Goal: Obtain resource: Download file/media

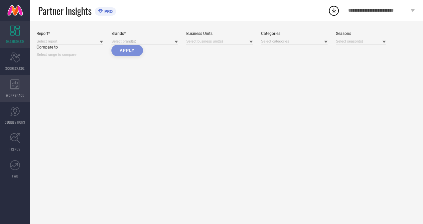
click at [11, 98] on div "WORKSPACE" at bounding box center [15, 88] width 30 height 27
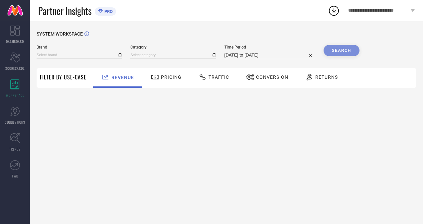
type input "H&M"
type input "All"
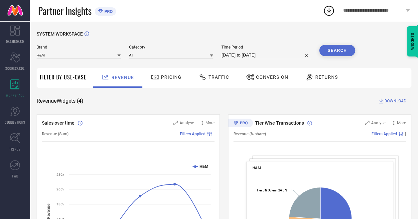
select select "6"
select select "2025"
select select "7"
select select "2025"
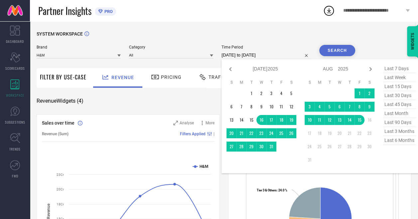
click at [260, 58] on input "[DATE] to [DATE]" at bounding box center [266, 55] width 89 height 8
click at [233, 67] on icon at bounding box center [231, 69] width 8 height 8
select select "4"
select select "2025"
select select "5"
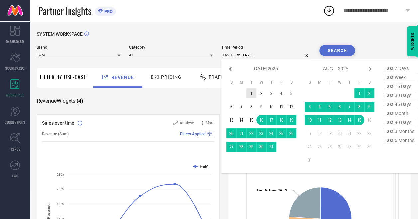
select select "2025"
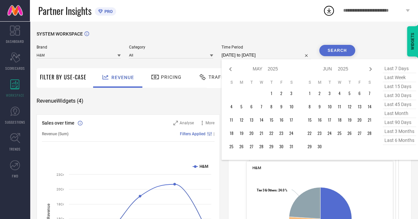
click at [233, 67] on icon at bounding box center [231, 69] width 8 height 8
select select "1"
select select "2025"
select select "2"
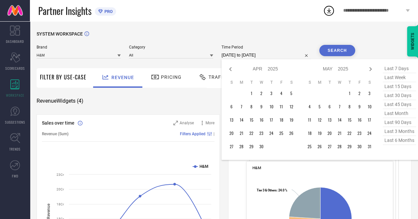
select select "2025"
click at [233, 67] on icon at bounding box center [231, 69] width 8 height 8
select select "2025"
select select "1"
select select "2025"
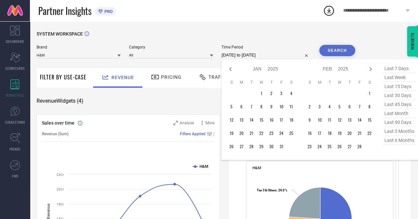
click at [233, 67] on icon at bounding box center [231, 69] width 8 height 8
select select "11"
select select "2024"
select select "2025"
click at [233, 67] on icon at bounding box center [231, 69] width 8 height 8
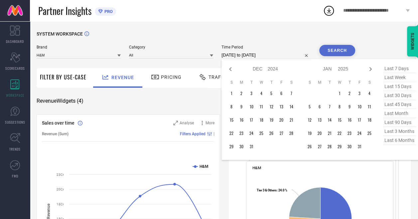
select select "10"
select select "2024"
select select "11"
select select "2024"
click at [233, 67] on icon at bounding box center [231, 69] width 8 height 8
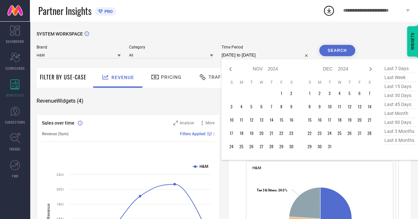
select select "9"
select select "2024"
select select "10"
select select "2024"
click at [233, 67] on icon at bounding box center [231, 69] width 8 height 8
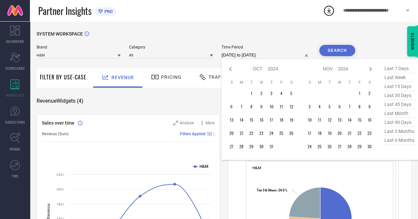
select select "8"
select select "2024"
select select "9"
select select "2024"
click at [233, 67] on icon at bounding box center [231, 69] width 8 height 8
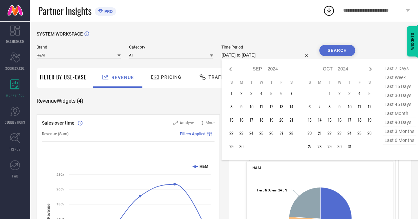
select select "7"
select select "2024"
select select "8"
select select "2024"
type input "After [DATE]"
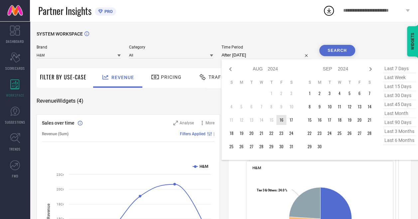
click at [284, 123] on td "16" at bounding box center [281, 120] width 10 height 10
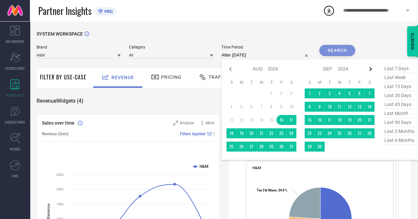
click at [371, 67] on icon at bounding box center [371, 69] width 8 height 8
select select "8"
select select "2024"
select select "9"
select select "2024"
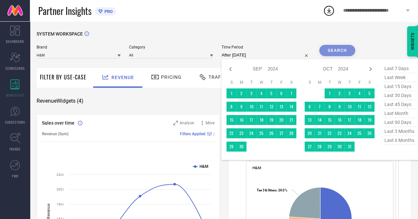
click at [371, 67] on icon at bounding box center [371, 69] width 8 height 8
select select "10"
select select "2024"
select select "11"
select select "2024"
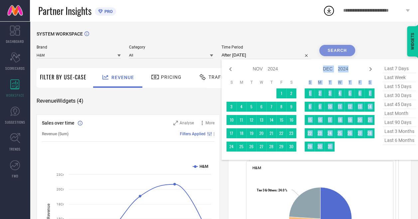
click at [371, 67] on icon at bounding box center [371, 69] width 8 height 8
select select "11"
select select "2024"
select select "2025"
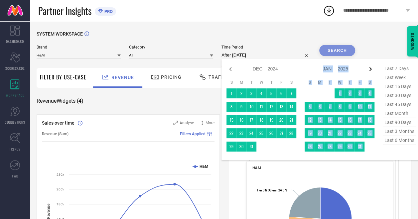
click at [371, 67] on icon at bounding box center [371, 69] width 8 height 8
select select "2025"
select select "1"
select select "2025"
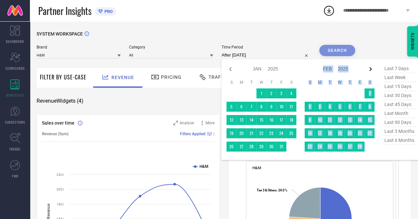
click at [371, 67] on icon at bounding box center [371, 69] width 8 height 8
select select "1"
select select "2025"
select select "2"
select select "2025"
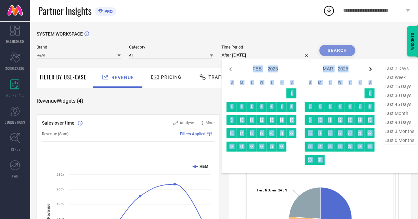
click at [371, 67] on icon at bounding box center [371, 69] width 8 height 8
select select "2"
select select "2025"
select select "3"
select select "2025"
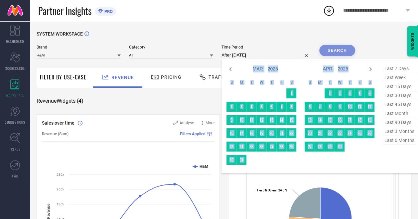
click at [371, 67] on icon at bounding box center [371, 69] width 8 height 8
select select "3"
select select "2025"
select select "4"
select select "2025"
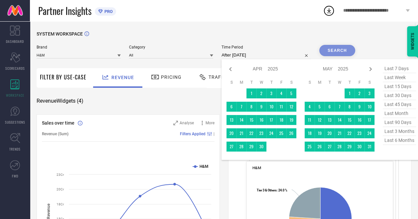
click at [371, 67] on icon at bounding box center [371, 69] width 8 height 8
select select "4"
select select "2025"
select select "5"
select select "2025"
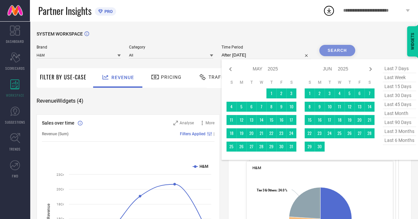
click at [371, 67] on icon at bounding box center [371, 69] width 8 height 8
select select "5"
select select "2025"
select select "6"
select select "2025"
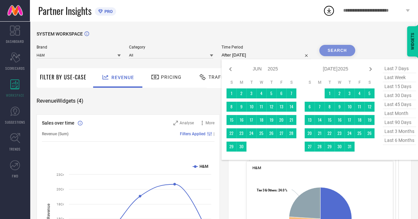
click at [371, 67] on icon at bounding box center [371, 69] width 8 height 8
select select "6"
select select "2025"
select select "7"
select select "2025"
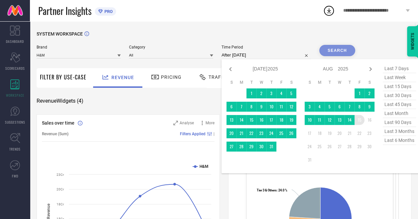
type input "[DATE] to [DATE]"
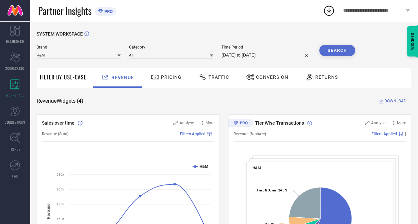
click at [340, 51] on button "Search" at bounding box center [337, 50] width 36 height 11
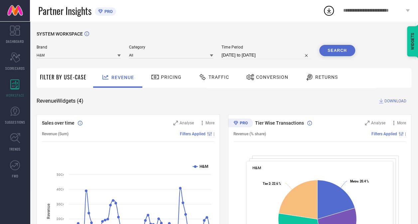
click at [391, 99] on span "DOWNLOAD" at bounding box center [396, 101] width 22 height 7
click at [330, 8] on icon at bounding box center [329, 11] width 12 height 12
click at [324, 11] on circle at bounding box center [328, 10] width 9 height 9
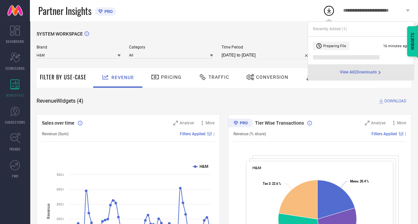
click at [352, 71] on span "View All 2 Downloads" at bounding box center [358, 72] width 37 height 5
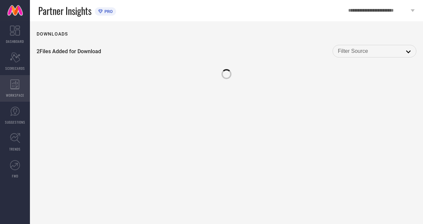
click at [15, 84] on icon at bounding box center [14, 85] width 9 height 10
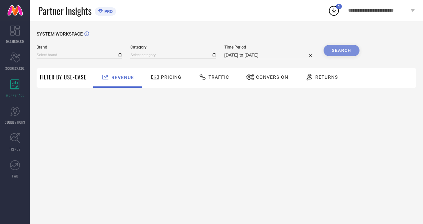
type input "H&M"
type input "All"
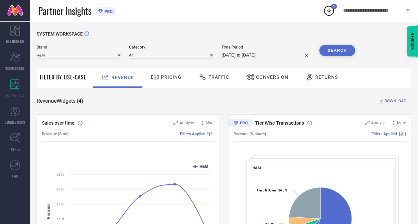
click at [331, 12] on icon at bounding box center [329, 11] width 12 height 12
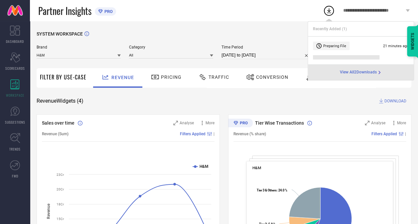
click at [338, 54] on li "Preparing File 21 minutes ago" at bounding box center [361, 51] width 106 height 28
click at [343, 71] on span "View All 2 Downloads" at bounding box center [358, 72] width 37 height 5
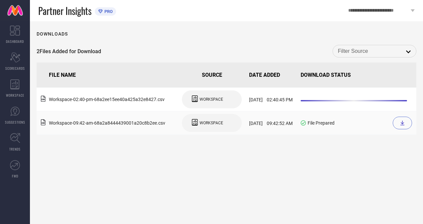
click at [404, 124] on icon at bounding box center [402, 122] width 5 height 5
